Goal: Task Accomplishment & Management: Use online tool/utility

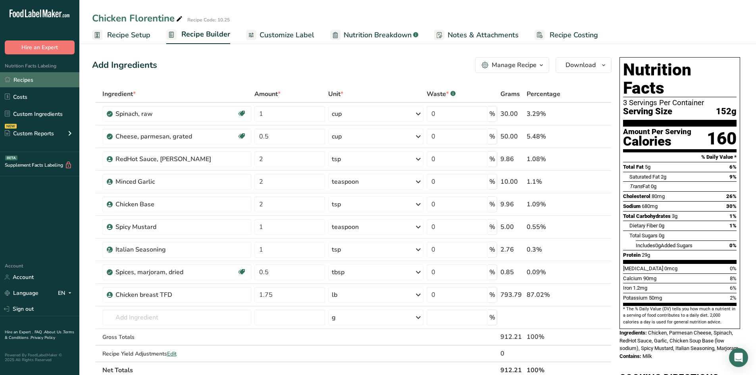
click at [30, 78] on link "Recipes" at bounding box center [39, 79] width 79 height 15
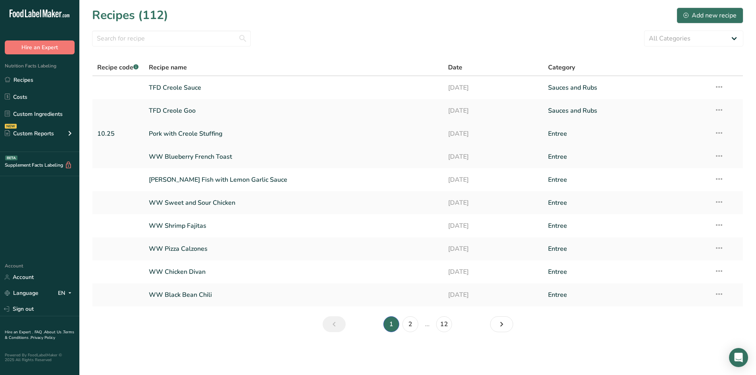
click at [200, 132] on link "Pork with Creole Stuffing" at bounding box center [294, 133] width 290 height 17
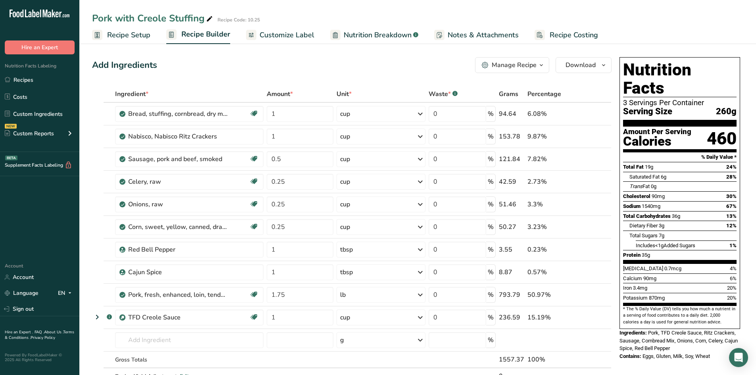
click at [286, 34] on span "Customize Label" at bounding box center [286, 35] width 55 height 11
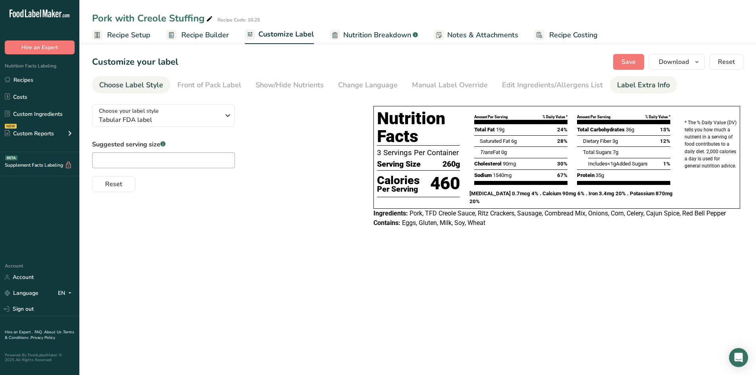
click at [634, 82] on div "Label Extra Info" at bounding box center [643, 85] width 53 height 11
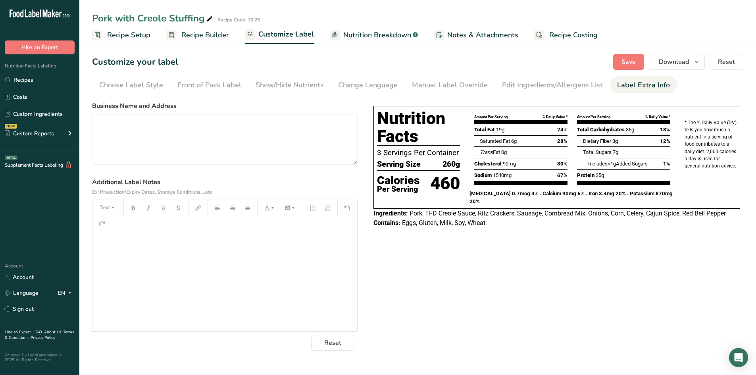
click at [188, 255] on div "﻿" at bounding box center [224, 281] width 265 height 99
drag, startPoint x: 109, startPoint y: 190, endPoint x: 104, endPoint y: 203, distance: 13.4
click at [108, 191] on span "Ex: Production/Expiry Dates, Storage Conditions,...etc" at bounding box center [152, 192] width 120 height 6
drag, startPoint x: 104, startPoint y: 203, endPoint x: 101, endPoint y: 205, distance: 4.1
click at [102, 205] on button "Text" at bounding box center [108, 207] width 24 height 13
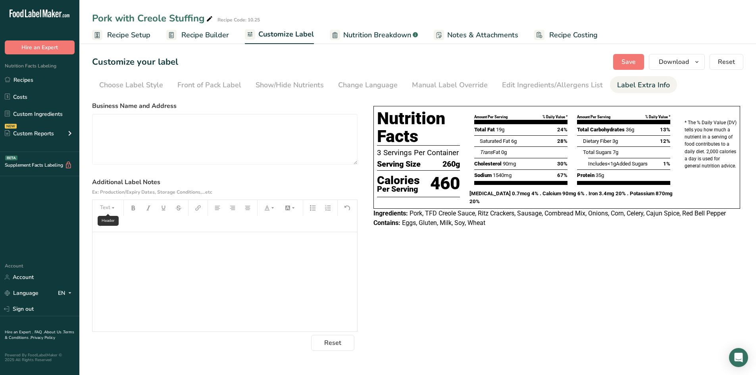
click at [107, 210] on button "Text" at bounding box center [108, 207] width 24 height 13
click at [143, 282] on div "﻿" at bounding box center [224, 281] width 265 height 99
click at [115, 208] on button "Text" at bounding box center [108, 207] width 24 height 13
click at [113, 251] on span "H2" at bounding box center [111, 250] width 13 height 13
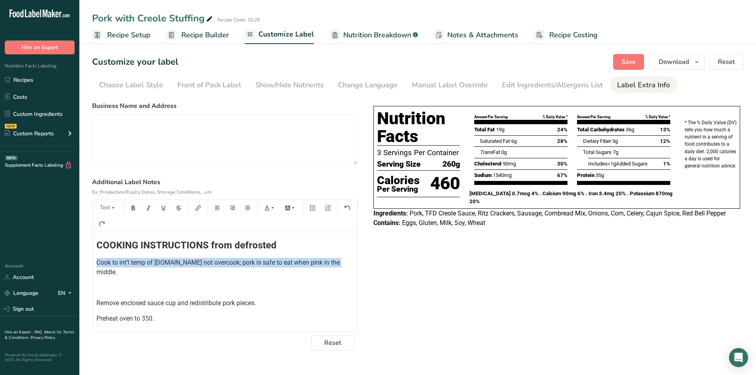
drag, startPoint x: 96, startPoint y: 262, endPoint x: 339, endPoint y: 259, distance: 243.5
click at [339, 259] on div "COOKING INSTRUCTIONS from defrosted Cook to int’l temp of [DOMAIN_NAME] not ove…" at bounding box center [224, 313] width 265 height 163
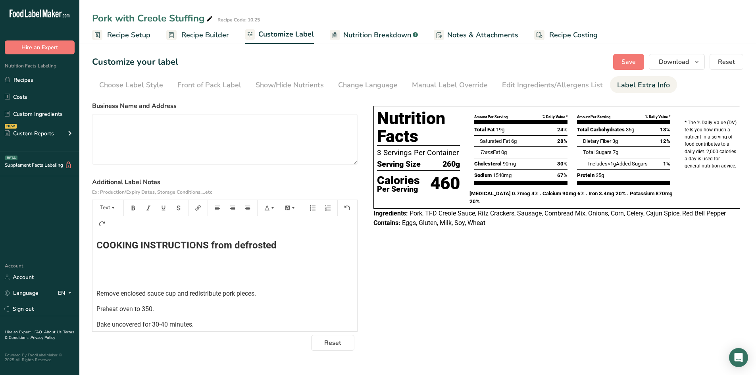
click at [96, 280] on div "COOKING INSTRUCTIONS from defrosted ﻿ ﻿ Remove enclosed sauce cup and redistrib…" at bounding box center [224, 308] width 265 height 153
click at [152, 278] on span "Preheat oven to 350." at bounding box center [125, 278] width 58 height 8
click at [192, 293] on span "Bake uncovered for 30-40 minutes." at bounding box center [144, 294] width 97 height 8
click at [203, 309] on p "Let rest 5-10 minutes before serving." at bounding box center [224, 309] width 257 height 10
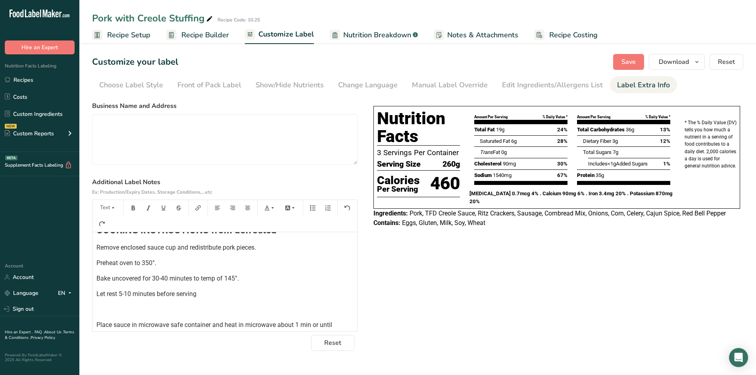
scroll to position [29, 0]
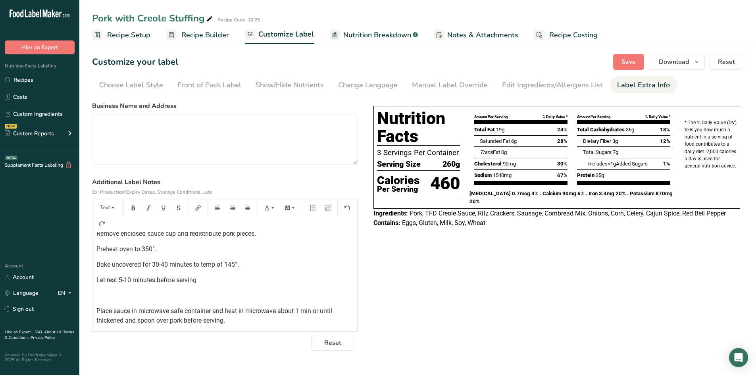
click at [104, 297] on p "﻿" at bounding box center [224, 296] width 257 height 10
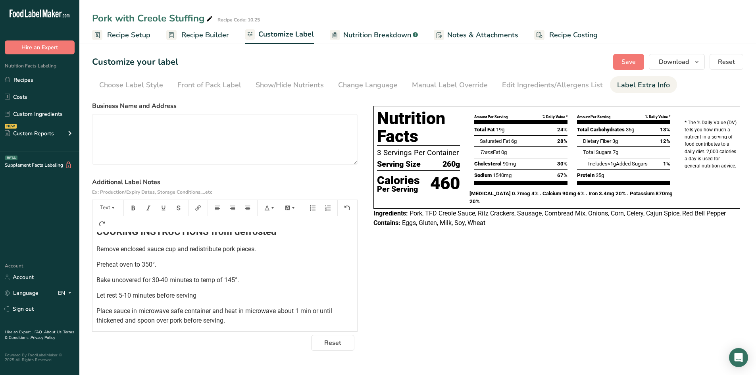
click at [230, 322] on p "Place sauce in microwave safe container and heat in microwave about 1 min or un…" at bounding box center [224, 315] width 257 height 19
click at [196, 297] on span "Let rest 5-10 minutes before serving" at bounding box center [146, 296] width 100 height 8
click at [224, 321] on span "Place sauce in microwave safe container and heat in microwave about 1 min or un…" at bounding box center [214, 315] width 237 height 17
click at [625, 63] on span "Save" at bounding box center [628, 62] width 14 height 10
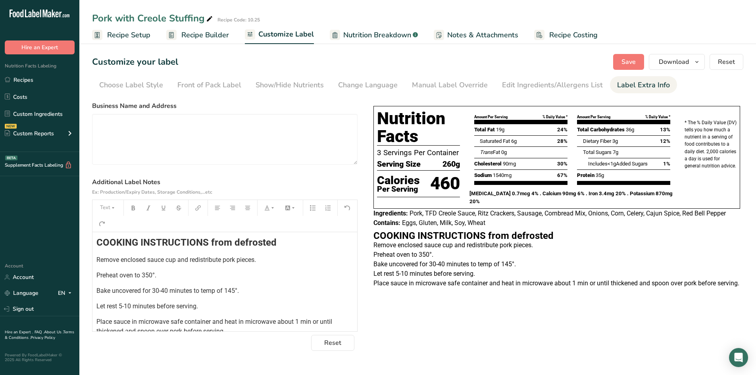
scroll to position [0, 0]
click at [96, 244] on div "COOKING INSTRUCTIONS from defrosted Remove enclosed sauce cup and redistribute …" at bounding box center [224, 285] width 265 height 107
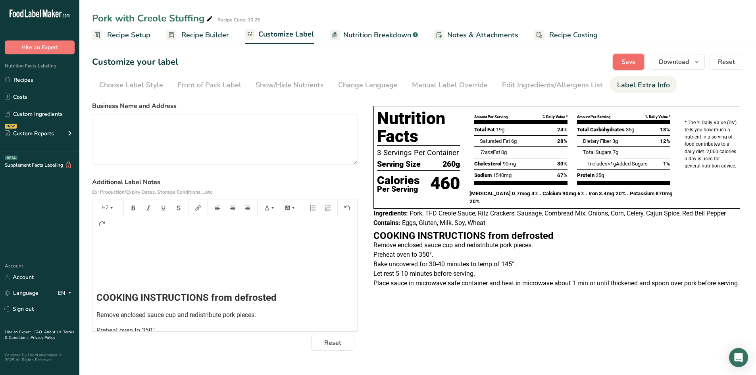
click at [632, 58] on span "Save" at bounding box center [628, 62] width 14 height 10
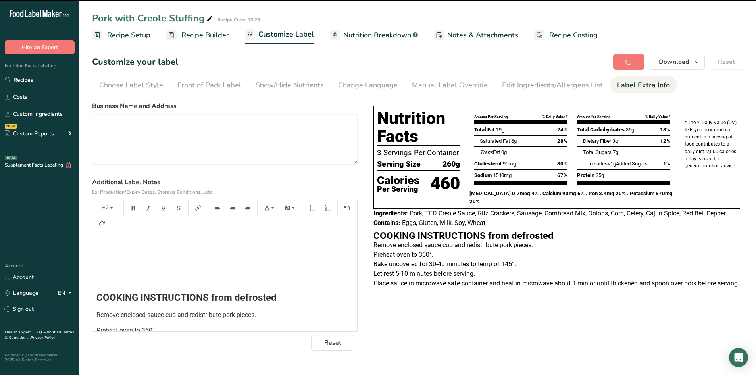
click at [117, 270] on div "﻿ ﻿ ﻿ COOKING INSTRUCTIONS from defrosted Remove enclosed sauce cup and redistr…" at bounding box center [224, 311] width 265 height 159
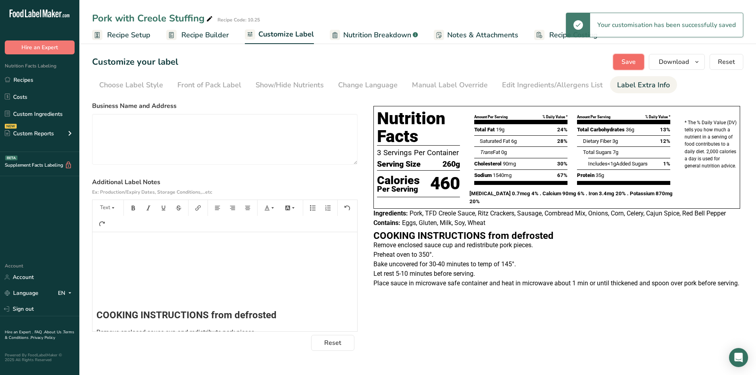
click at [629, 61] on span "Save" at bounding box center [628, 62] width 14 height 10
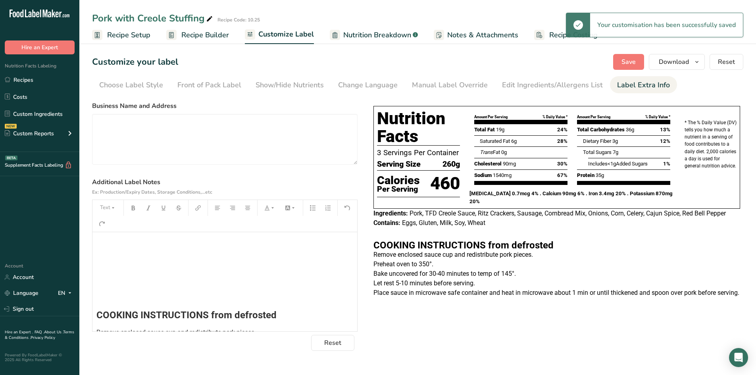
click at [127, 270] on div "﻿ ﻿ ﻿ ﻿ COOKING INSTRUCTIONS from defrosted Remove enclosed sauce cup and redis…" at bounding box center [224, 320] width 265 height 176
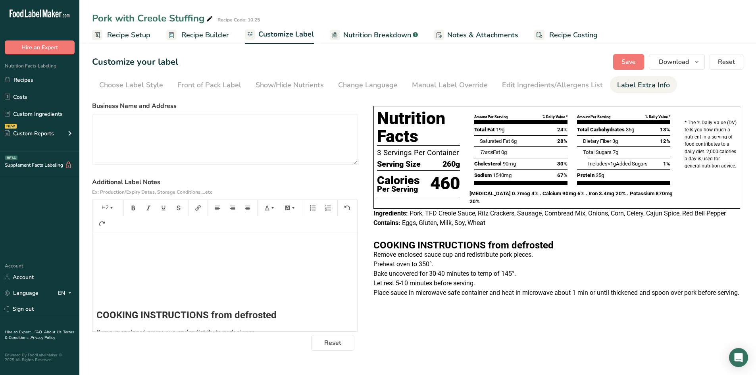
scroll to position [83, 0]
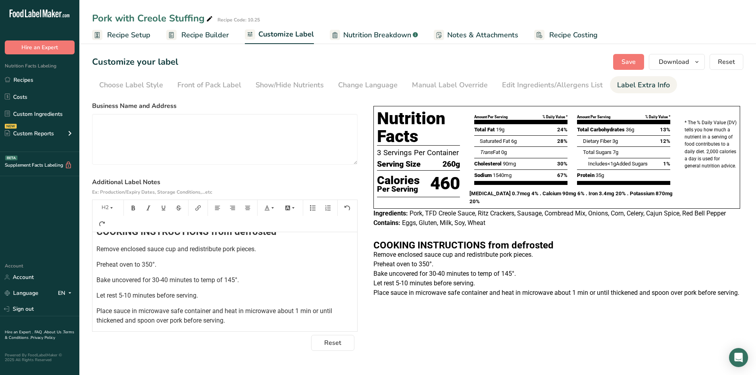
click at [232, 322] on p "Place sauce in microwave safe container and heat in microwave about 1 min or un…" at bounding box center [224, 315] width 257 height 19
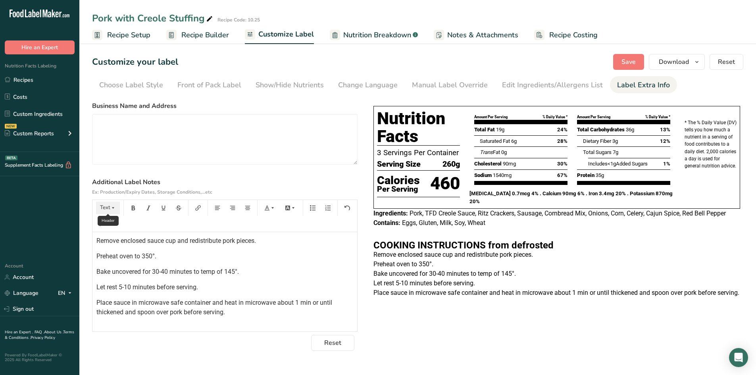
click at [109, 207] on button "Text" at bounding box center [108, 207] width 24 height 13
click at [110, 248] on span "H2" at bounding box center [111, 250] width 13 height 13
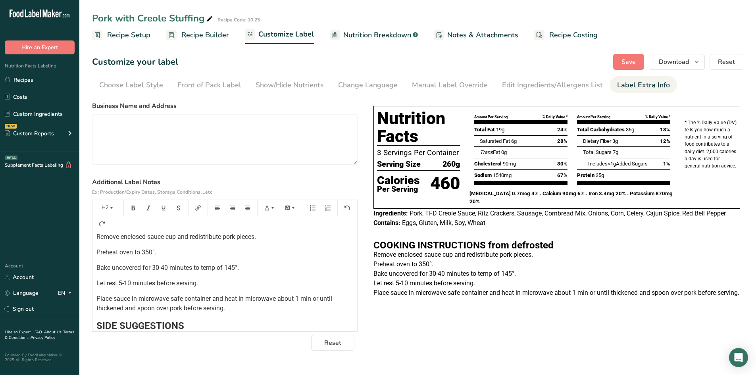
scroll to position [111, 0]
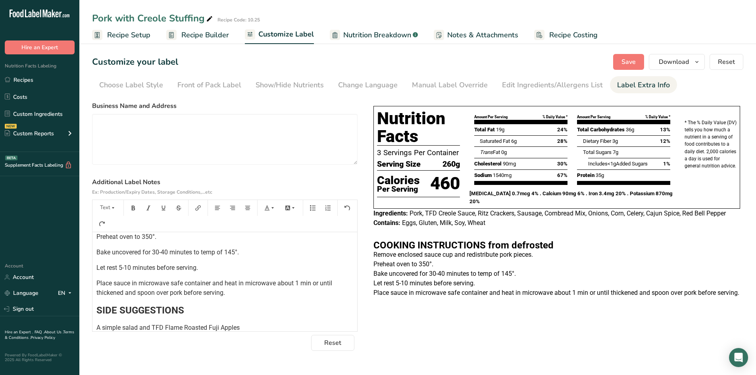
click at [94, 310] on div "﻿ ﻿ ﻿ ﻿ COOKING INSTRUCTIONS from defrosted Remove enclosed sauce cup and redis…" at bounding box center [224, 226] width 265 height 211
click at [624, 59] on span "Save" at bounding box center [628, 62] width 14 height 10
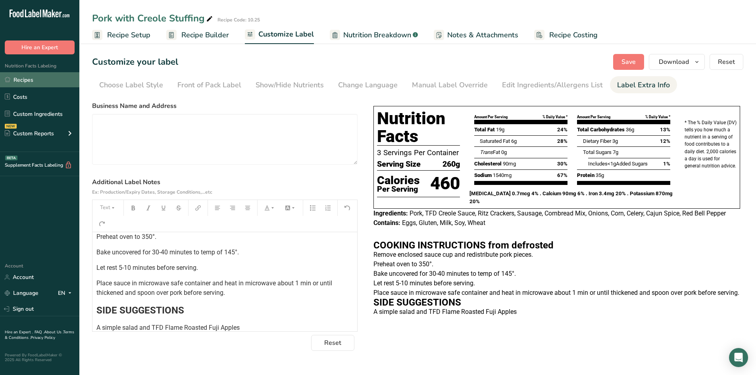
click at [39, 80] on link "Recipes" at bounding box center [39, 79] width 79 height 15
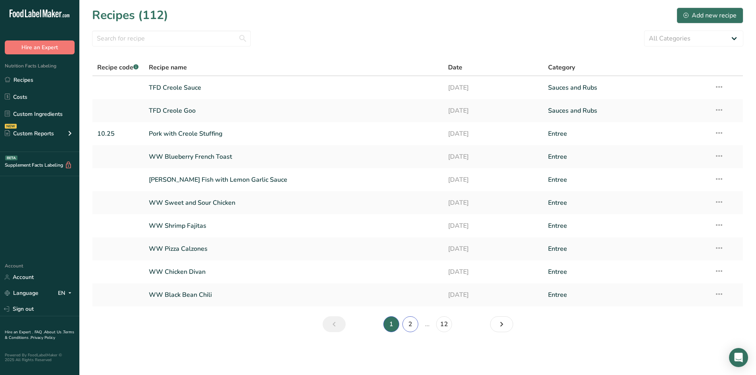
click at [412, 326] on link "2" at bounding box center [410, 324] width 16 height 16
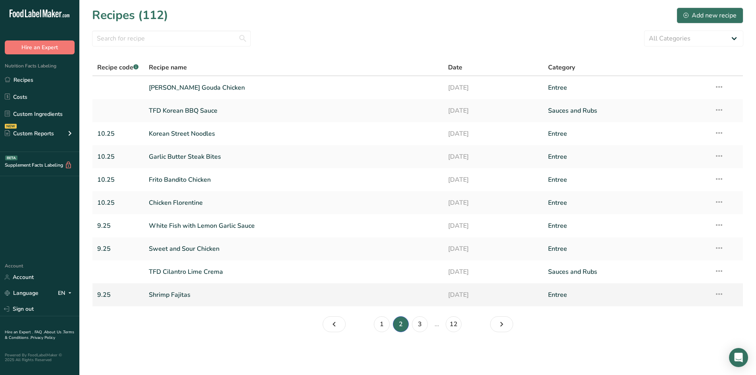
click at [161, 295] on link "Shrimp Fajitas" at bounding box center [294, 294] width 290 height 17
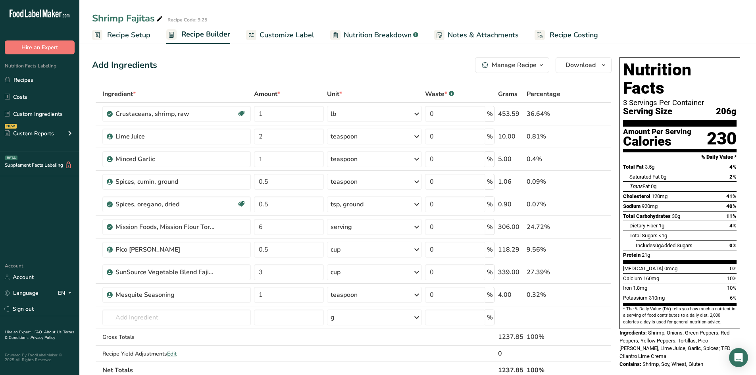
click at [275, 35] on span "Customize Label" at bounding box center [286, 35] width 55 height 11
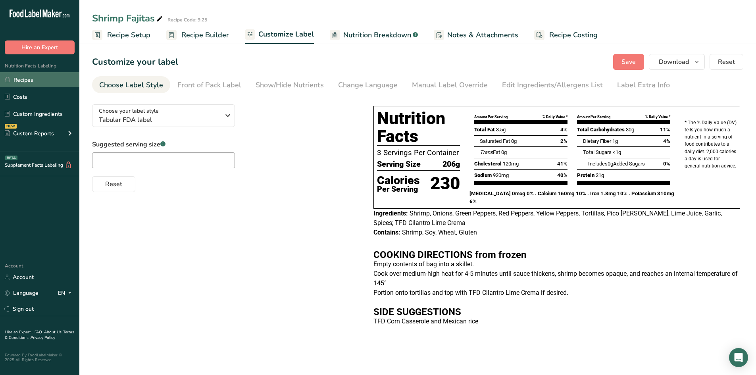
click at [42, 77] on link "Recipes" at bounding box center [39, 79] width 79 height 15
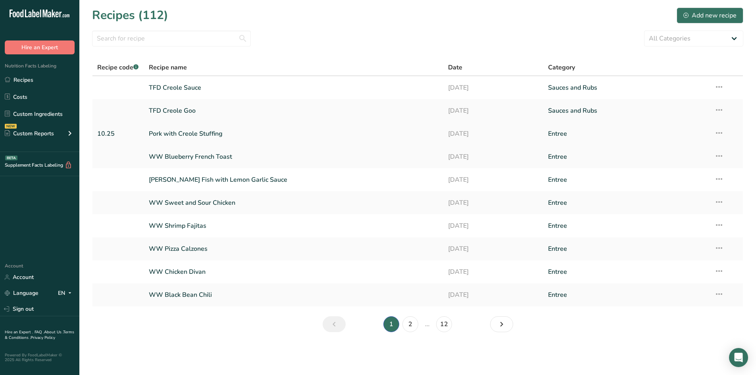
click at [173, 131] on link "Pork with Creole Stuffing" at bounding box center [294, 133] width 290 height 17
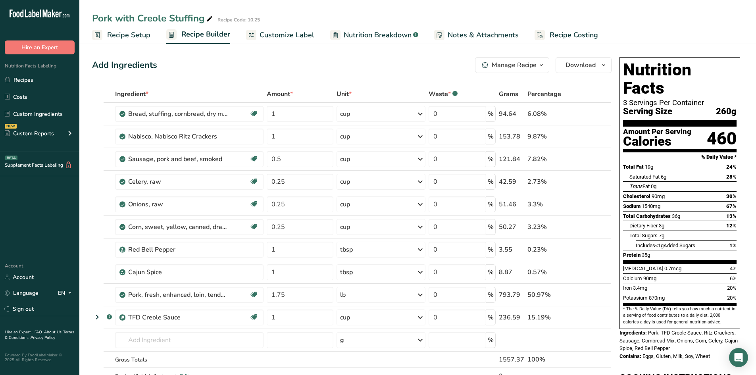
click at [284, 34] on span "Customize Label" at bounding box center [286, 35] width 55 height 11
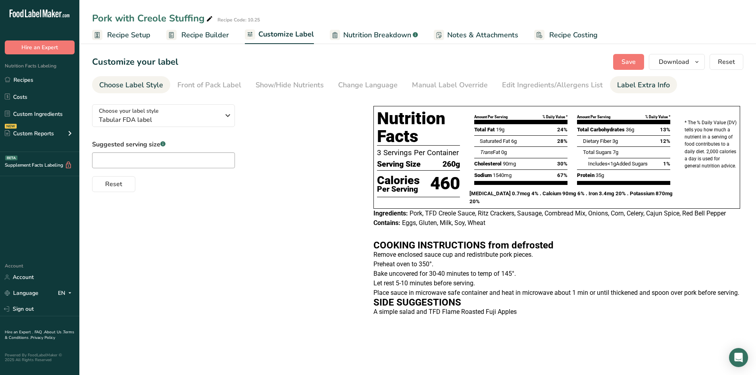
click at [649, 77] on link "Label Extra Info" at bounding box center [643, 85] width 53 height 18
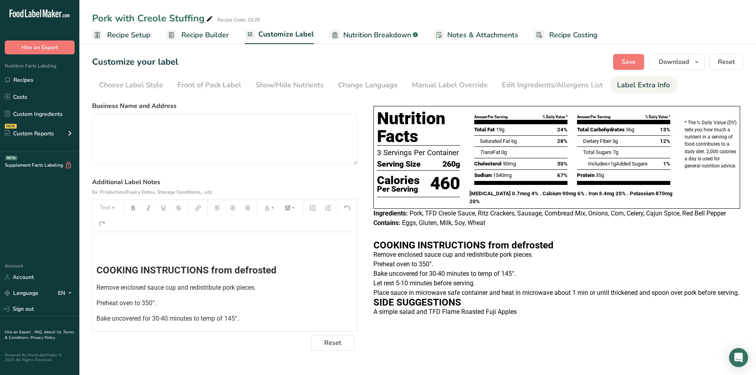
scroll to position [118, 0]
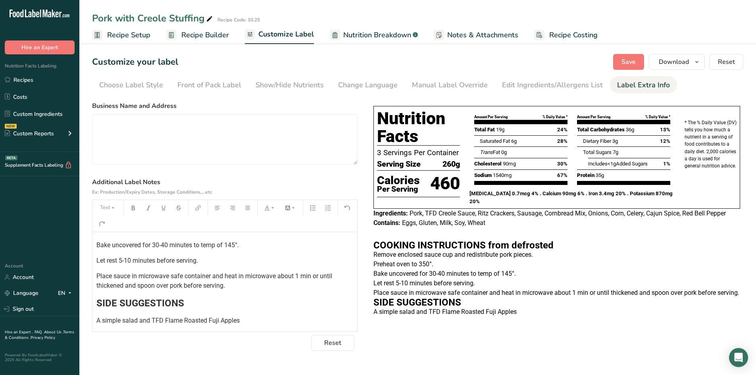
click at [96, 302] on span "SIDE SUGGESTIONS" at bounding box center [140, 302] width 88 height 11
click at [641, 58] on button "Save" at bounding box center [628, 62] width 31 height 16
click at [93, 308] on div "﻿ ﻿ ﻿ ﻿ COOKING INSTRUCTIONS from defrosted Remove enclosed sauce cup and redis…" at bounding box center [224, 228] width 265 height 229
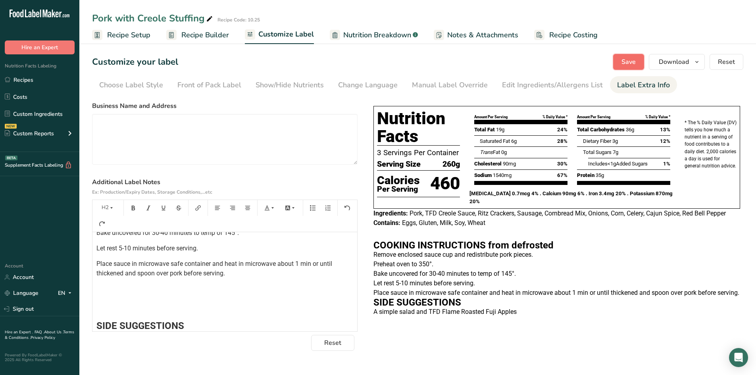
click at [622, 65] on span "Save" at bounding box center [628, 62] width 14 height 10
click at [94, 322] on div "﻿ ﻿ ﻿ ﻿ COOKING INSTRUCTIONS from defrosted Remove enclosed sauce cup and redis…" at bounding box center [224, 225] width 265 height 246
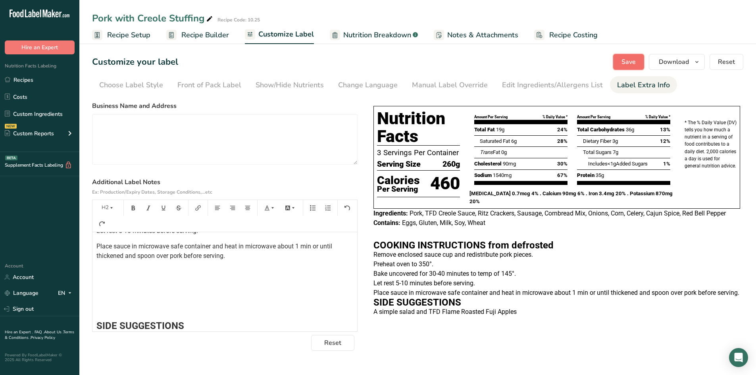
click at [635, 63] on span "Save" at bounding box center [628, 62] width 14 height 10
click at [8, 77] on icon at bounding box center [8, 80] width 6 height 6
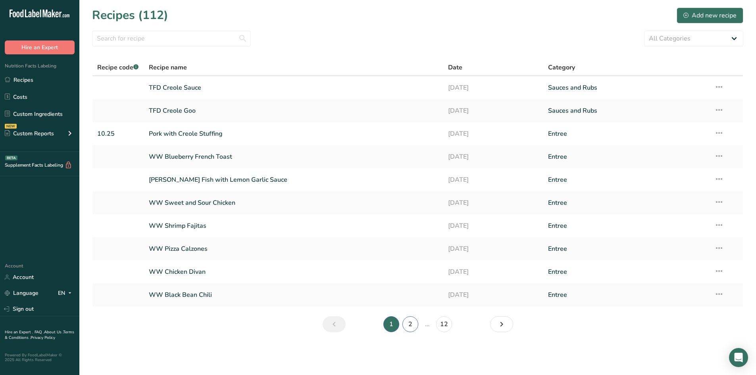
click at [407, 328] on link "2" at bounding box center [410, 324] width 16 height 16
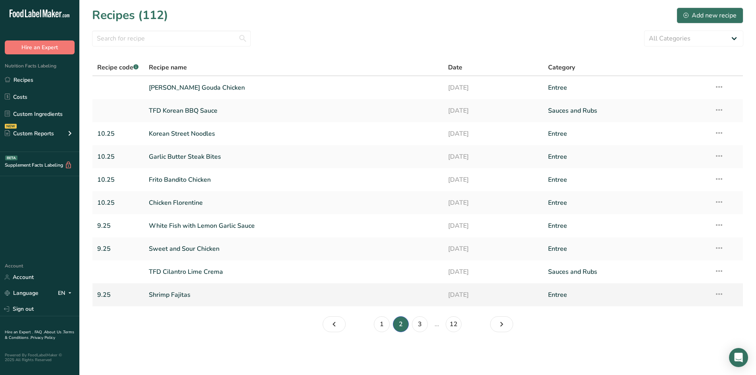
click at [185, 294] on link "Shrimp Fajitas" at bounding box center [294, 294] width 290 height 17
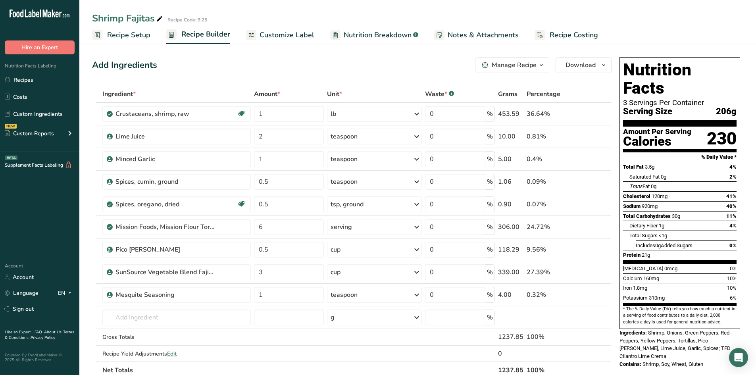
click at [282, 33] on span "Customize Label" at bounding box center [286, 35] width 55 height 11
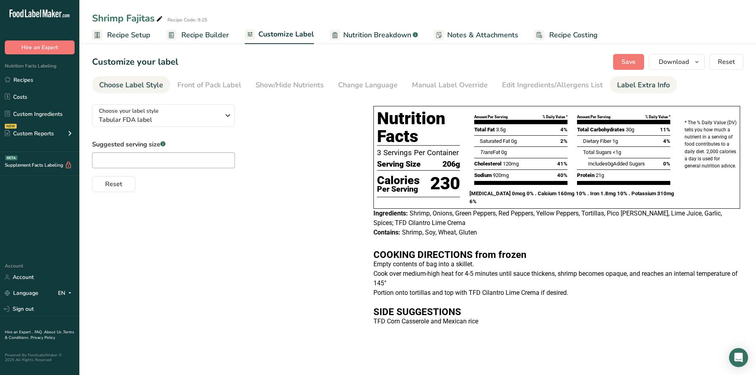
click at [645, 90] on link "Label Extra Info" at bounding box center [643, 85] width 53 height 18
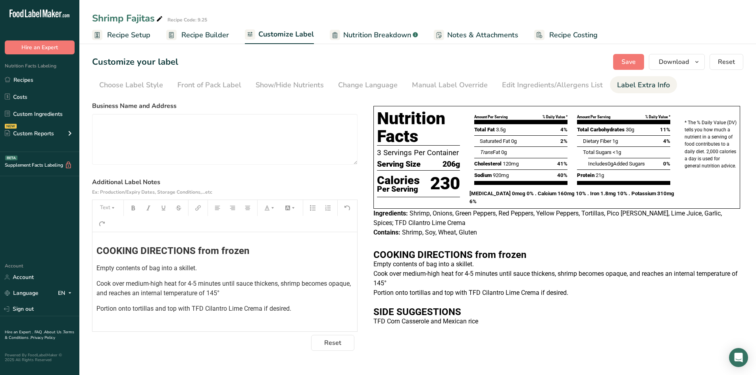
scroll to position [71, 0]
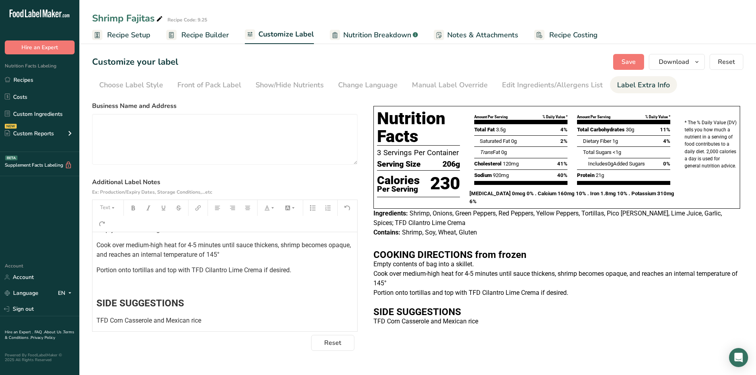
click at [125, 288] on p "﻿" at bounding box center [224, 286] width 257 height 10
click at [94, 295] on div "﻿ ﻿ COOKING DIRECTIONS from frozen Empty contents of bag into a skillet. Cook o…" at bounding box center [224, 243] width 265 height 164
click at [94, 293] on div "﻿ ﻿ COOKING DIRECTIONS from frozen Empty contents of bag into a skillet. Cook o…" at bounding box center [224, 243] width 265 height 164
click at [93, 288] on div "﻿ ﻿ COOKING DIRECTIONS from frozen Empty contents of bag into a skillet. Cook o…" at bounding box center [224, 243] width 265 height 164
click at [95, 275] on div "﻿ ﻿ COOKING DIRECTIONS from frozen Empty contents of bag into a skillet. Cook o…" at bounding box center [224, 243] width 265 height 164
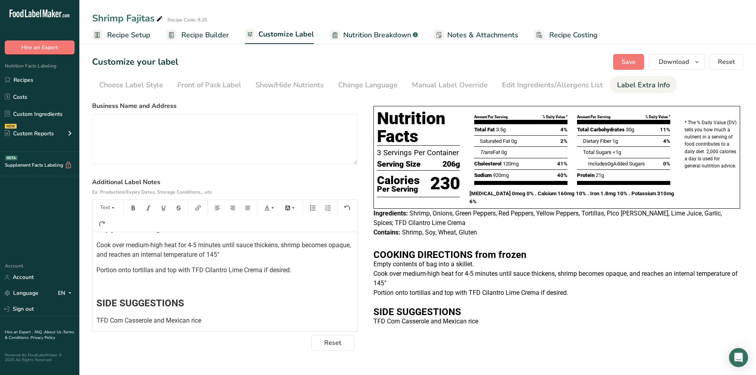
scroll to position [0, 0]
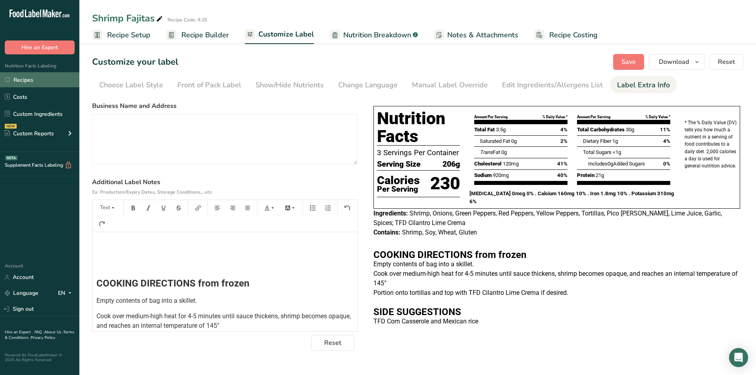
click at [33, 77] on link "Recipes" at bounding box center [39, 79] width 79 height 15
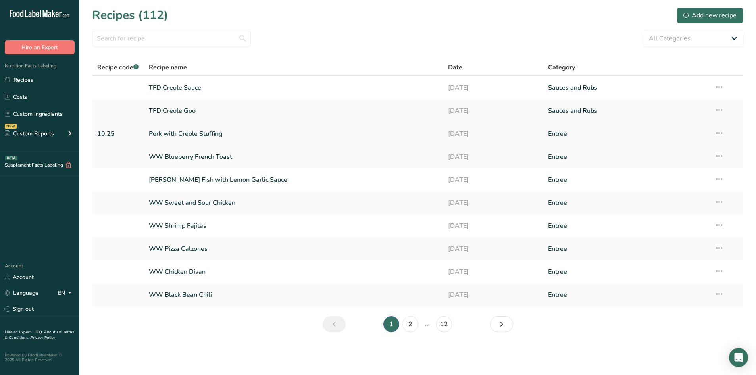
click at [214, 137] on link "Pork with Creole Stuffing" at bounding box center [294, 133] width 290 height 17
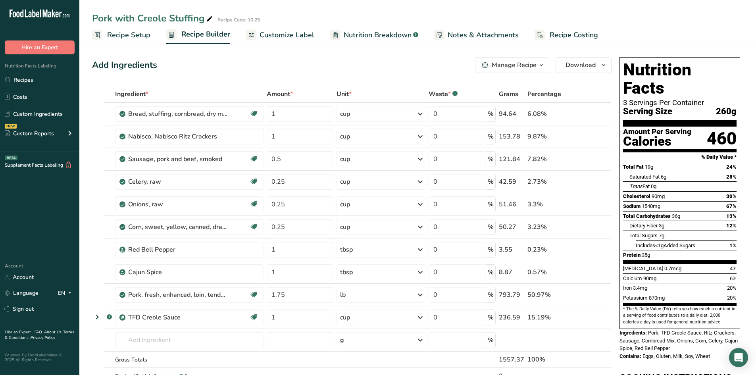
click at [282, 25] on div "Pork with Creole Stuffing Recipe Code: 10.25" at bounding box center [417, 18] width 676 height 14
click at [282, 32] on span "Customize Label" at bounding box center [286, 35] width 55 height 11
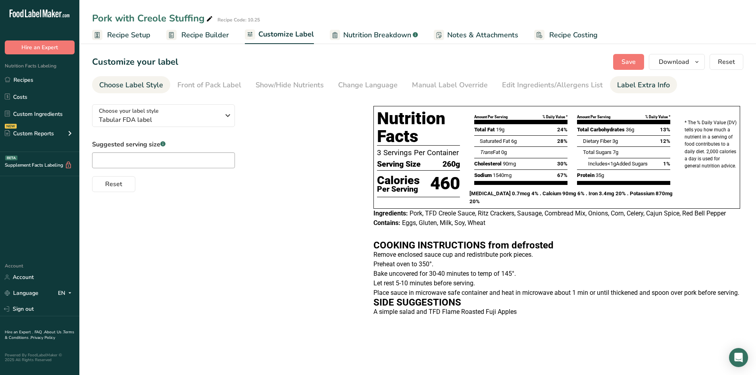
click at [644, 87] on div "Label Extra Info" at bounding box center [643, 85] width 53 height 11
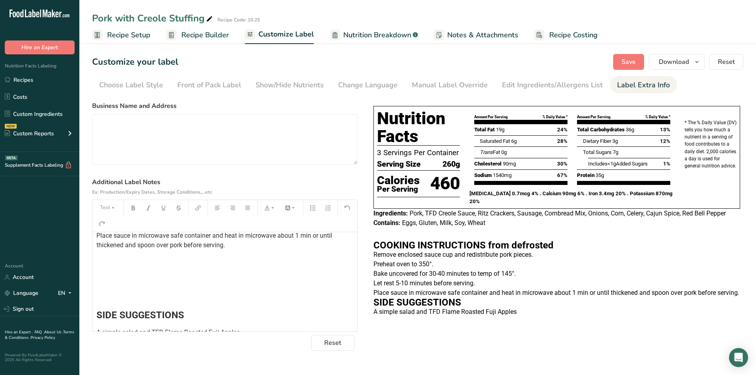
scroll to position [171, 0]
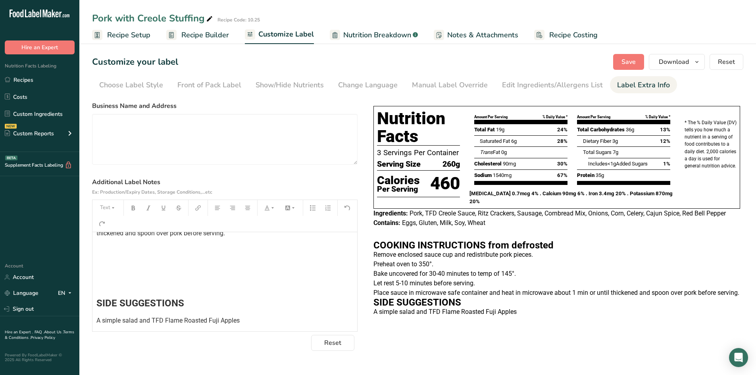
click at [111, 282] on h2 "﻿" at bounding box center [224, 286] width 257 height 10
click at [96, 302] on div "﻿ ﻿ ﻿ ﻿ COOKING INSTRUCTIONS from defrosted Remove enclosed sauce cup and redis…" at bounding box center [224, 193] width 265 height 264
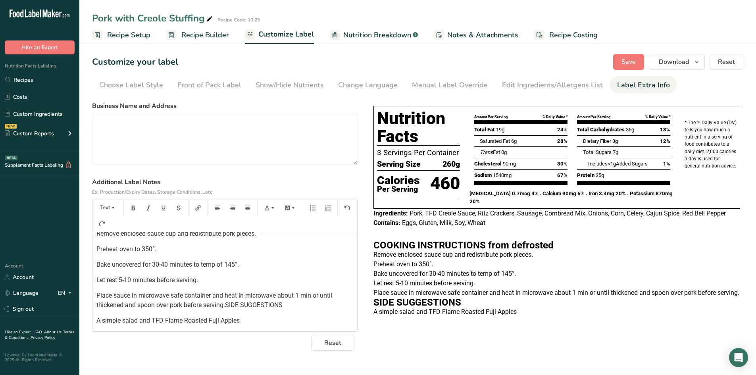
scroll to position [114, 0]
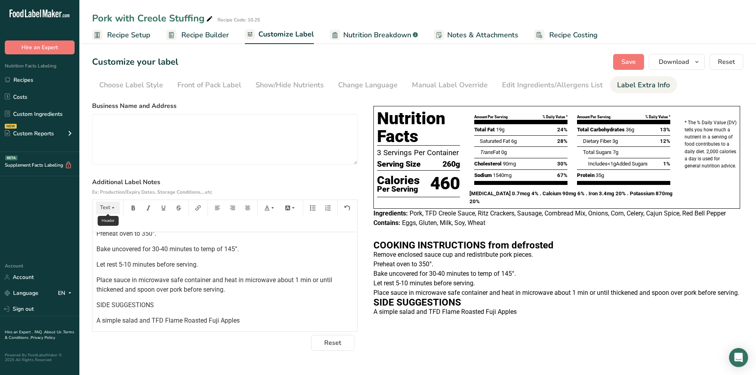
click at [105, 210] on button "Text" at bounding box center [108, 207] width 24 height 13
click at [110, 254] on span "H2" at bounding box center [111, 250] width 13 height 13
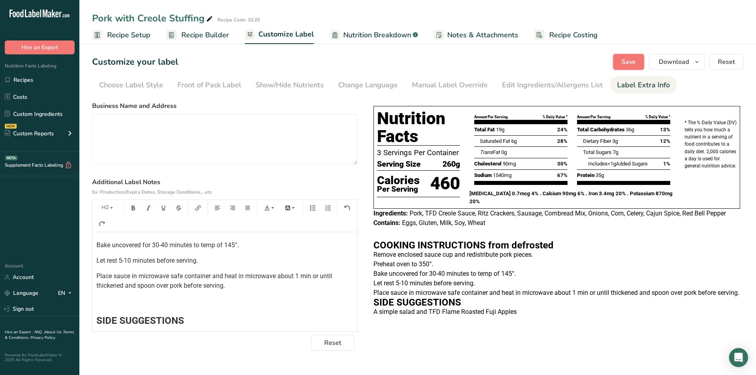
click at [632, 61] on span "Save" at bounding box center [628, 62] width 14 height 10
click at [99, 308] on div "﻿ ﻿ ﻿ ﻿ COOKING INSTRUCTIONS from defrosted Remove enclosed sauce cup and redis…" at bounding box center [224, 228] width 265 height 229
click at [99, 305] on h2 "﻿" at bounding box center [224, 303] width 257 height 10
click at [646, 67] on div "Save Download Choose what to show on your downloaded label Recipe Name to appea…" at bounding box center [678, 62] width 130 height 16
click at [626, 64] on span "Save" at bounding box center [628, 62] width 14 height 10
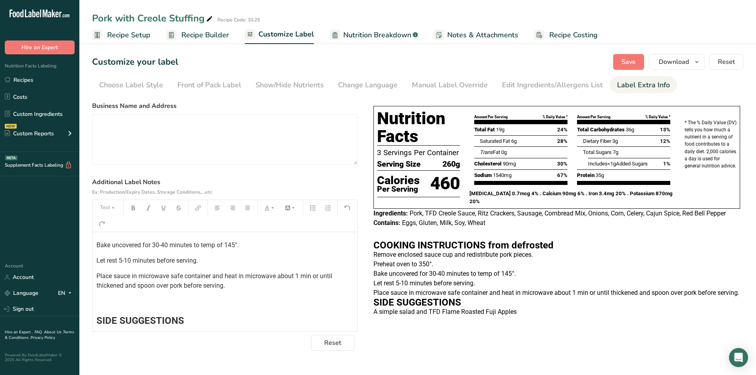
click at [99, 301] on h2 "﻿" at bounding box center [224, 303] width 257 height 10
click at [623, 61] on span "Save" at bounding box center [628, 62] width 14 height 10
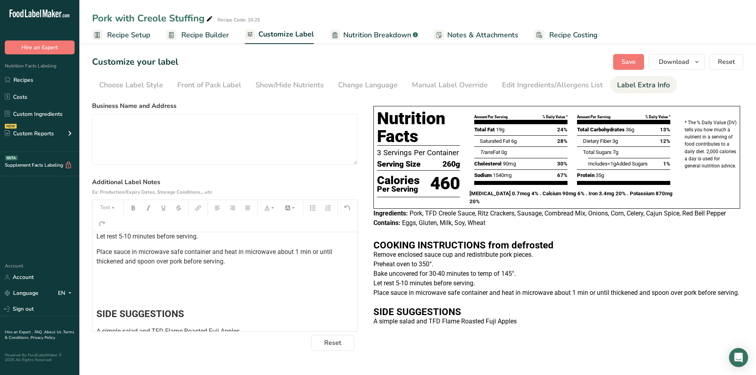
scroll to position [153, 0]
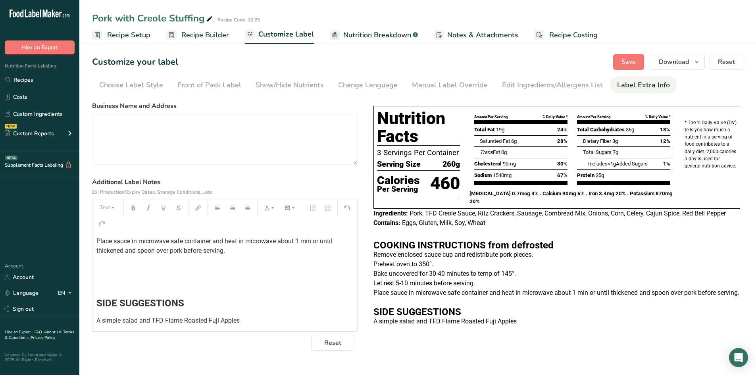
click at [102, 295] on div "﻿ ﻿ ﻿ ﻿ COOKING INSTRUCTIONS from defrosted Remove enclosed sauce cup and redis…" at bounding box center [224, 202] width 265 height 246
click at [96, 305] on span "SIDE SUGGESTIONS" at bounding box center [140, 302] width 88 height 11
click at [31, 82] on link "Recipes" at bounding box center [39, 79] width 79 height 15
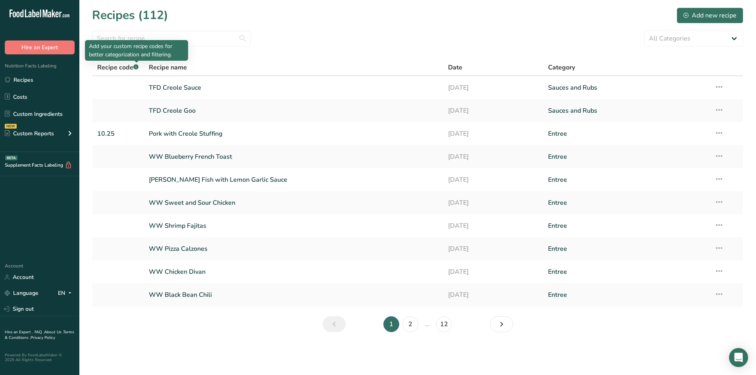
click at [135, 65] on rect at bounding box center [135, 66] width 5 height 5
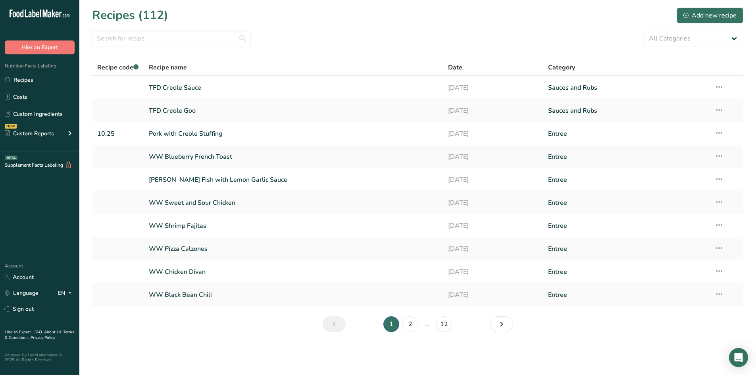
click at [124, 66] on span "Recipe code .a-a{fill:#347362;}.b-a{fill:#fff;}" at bounding box center [117, 67] width 41 height 9
click at [134, 37] on input "text" at bounding box center [171, 39] width 159 height 16
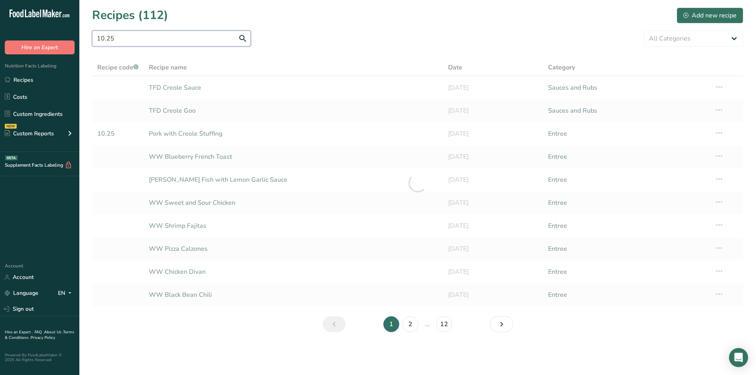
type input "10.25"
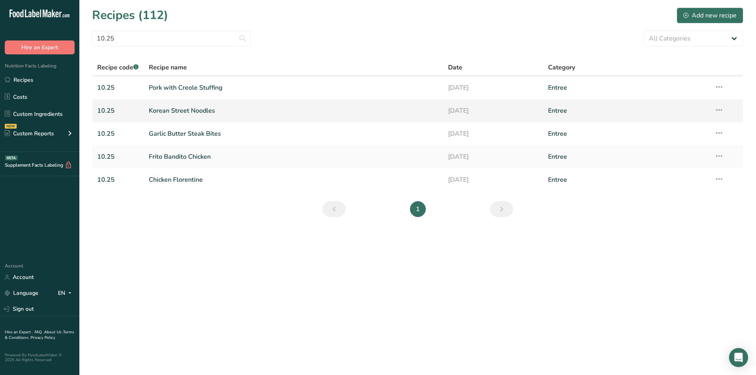
click at [172, 109] on link "Korean Street Noodles" at bounding box center [294, 110] width 290 height 17
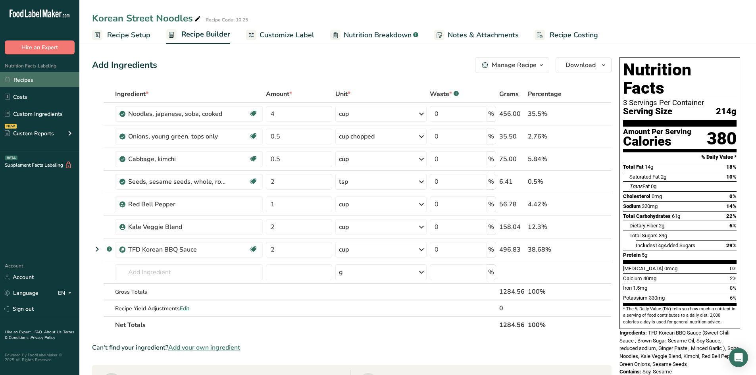
click at [25, 78] on link "Recipes" at bounding box center [39, 79] width 79 height 15
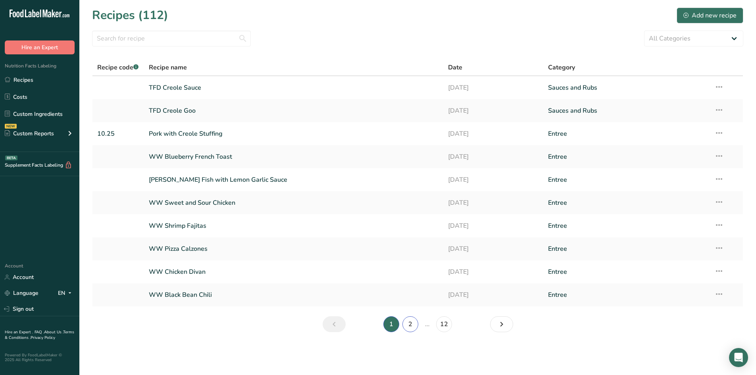
click at [410, 327] on link "2" at bounding box center [410, 324] width 16 height 16
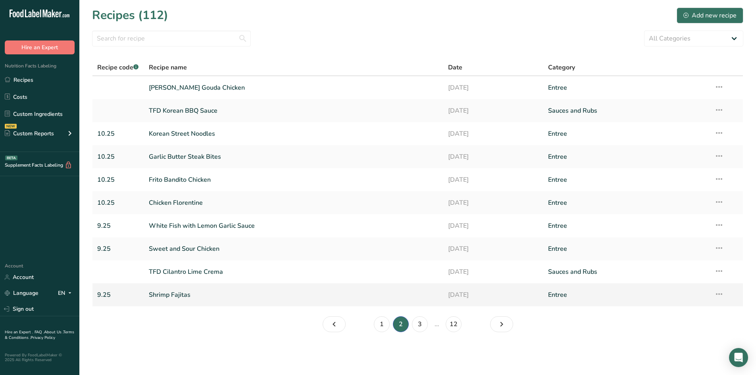
click at [165, 292] on link "Shrimp Fajitas" at bounding box center [294, 294] width 290 height 17
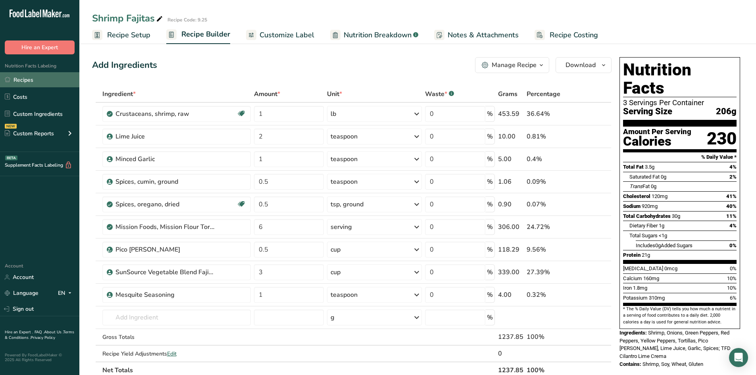
click at [37, 80] on link "Recipes" at bounding box center [39, 79] width 79 height 15
